Goal: Task Accomplishment & Management: Use online tool/utility

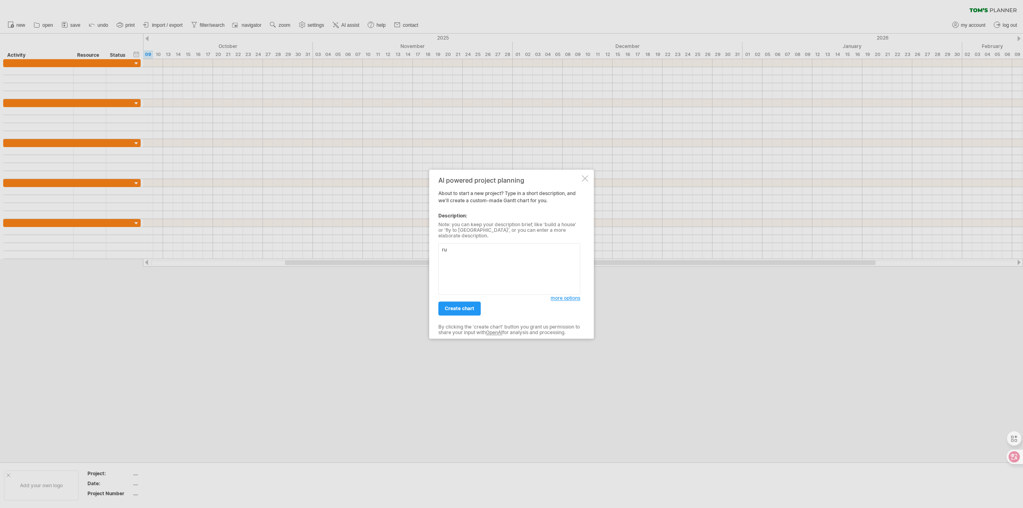
type textarea "r"
click at [491, 249] on textarea "濟生網站設" at bounding box center [509, 269] width 142 height 52
type textarea "濟生網站設計由舊主機移轉資料"
click at [465, 308] on span "create chart" at bounding box center [460, 308] width 30 height 6
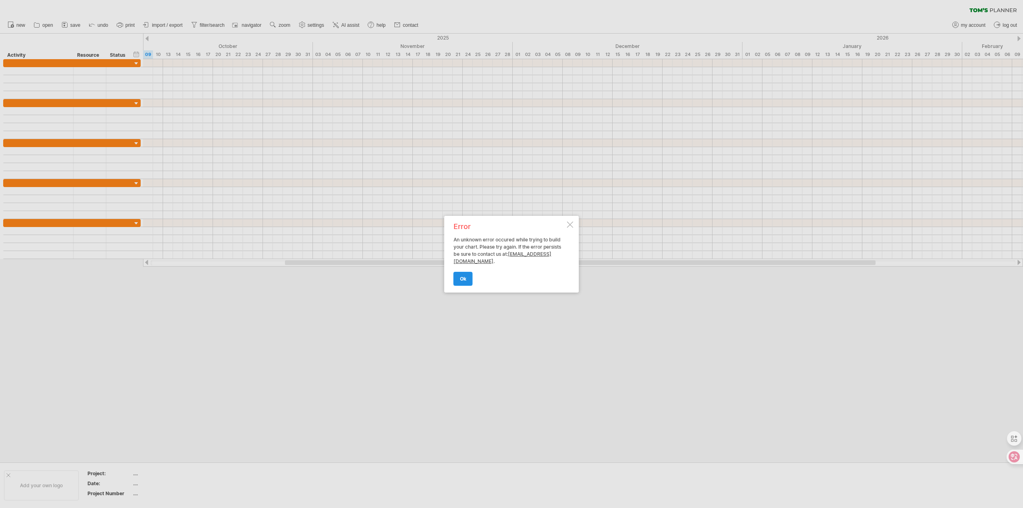
click at [466, 280] on span "ok" at bounding box center [463, 279] width 6 height 6
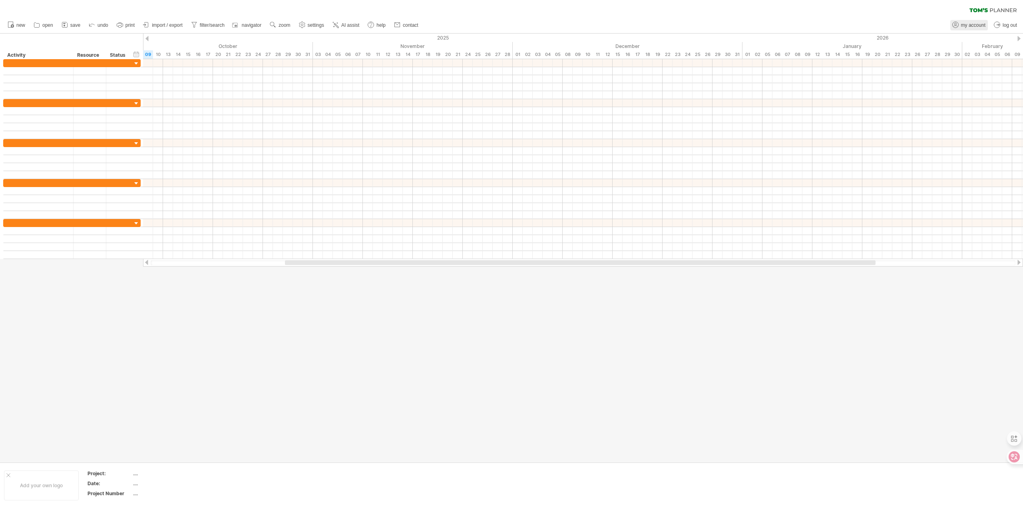
click at [970, 23] on span "my account" at bounding box center [973, 25] width 24 height 6
type input "**********"
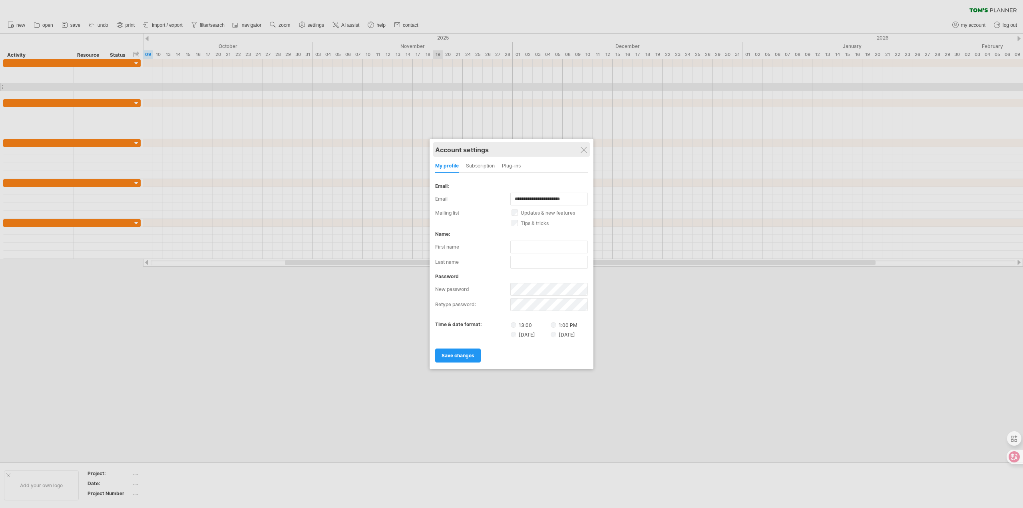
click at [588, 149] on div "Account settings" at bounding box center [511, 149] width 153 height 14
click at [586, 152] on div at bounding box center [584, 150] width 6 height 6
